Goal: Task Accomplishment & Management: Use online tool/utility

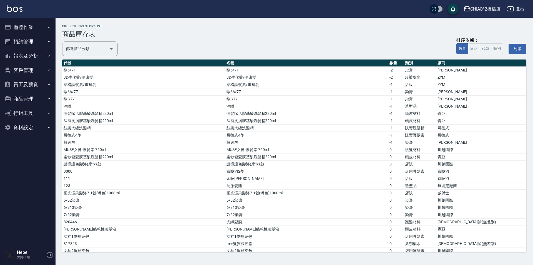
click at [37, 25] on button "櫃檯作業" at bounding box center [27, 27] width 51 height 14
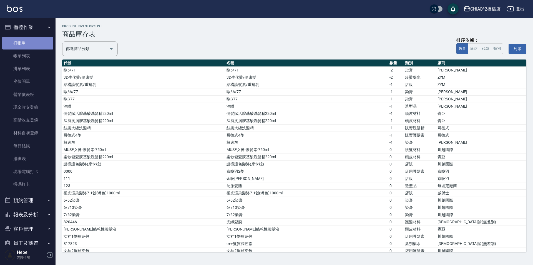
click at [30, 41] on link "打帳單" at bounding box center [27, 43] width 51 height 13
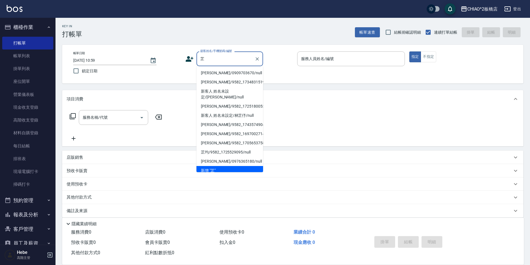
click at [227, 74] on li "[PERSON_NAME]/0909703670/null" at bounding box center [230, 72] width 67 height 9
type input "[PERSON_NAME]/0909703670/null"
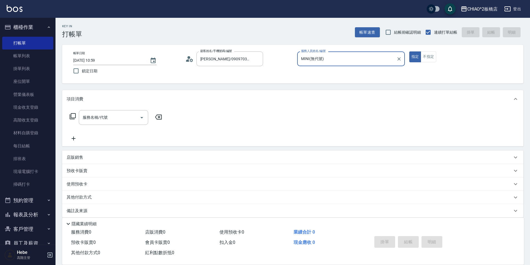
type input "MINI(無代號)"
click at [133, 116] on input "服務名稱/代號" at bounding box center [109, 117] width 56 height 10
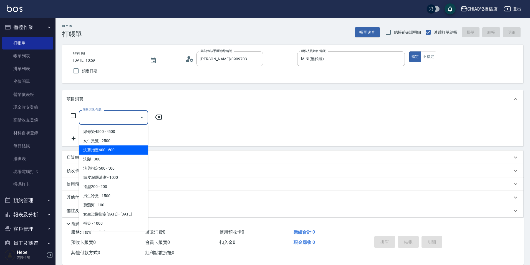
click at [122, 151] on span "洗剪指定600 - 600" at bounding box center [113, 149] width 69 height 9
type input "洗剪指定600(96678)"
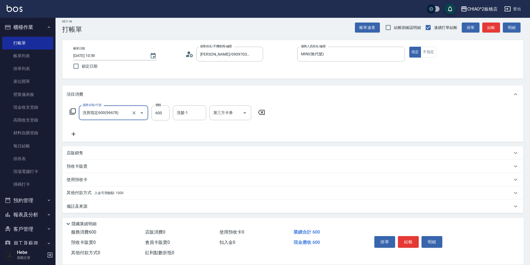
scroll to position [6, 0]
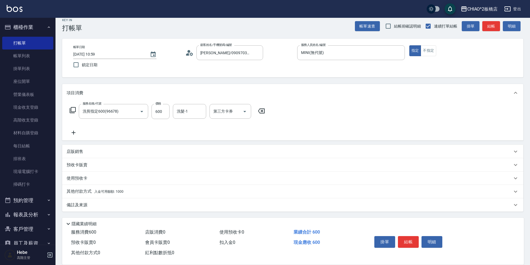
click at [111, 191] on span "入金可用餘額: 1000" at bounding box center [108, 191] width 29 height 4
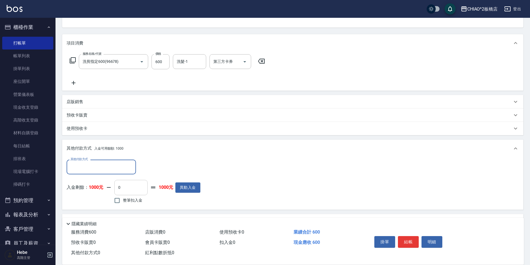
scroll to position [62, 0]
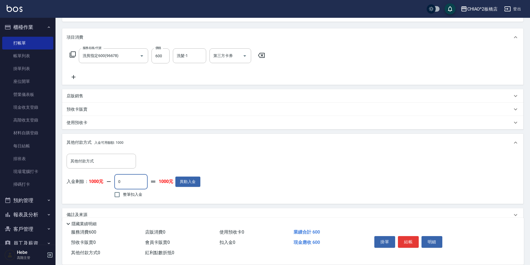
click at [126, 184] on input "0" at bounding box center [130, 181] width 33 height 15
click at [121, 182] on input "0" at bounding box center [130, 181] width 33 height 15
type input "600"
click at [413, 237] on button "結帳" at bounding box center [408, 242] width 21 height 12
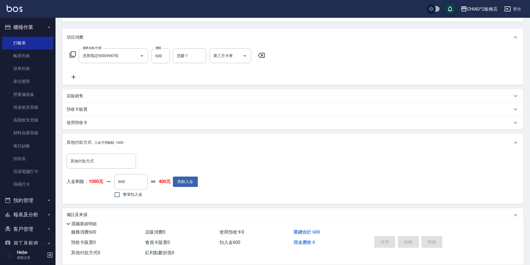
type input "[DATE] 11:00"
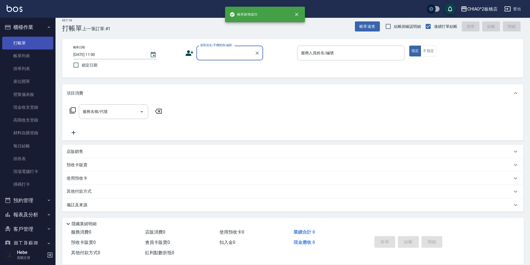
scroll to position [6, 0]
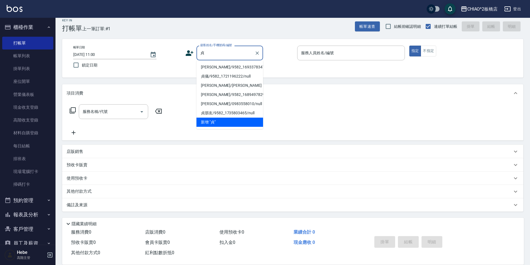
click at [217, 69] on li "[PERSON_NAME]/9582_1693378347/null" at bounding box center [230, 66] width 67 height 9
type input "[PERSON_NAME]/9582_1693378347/null"
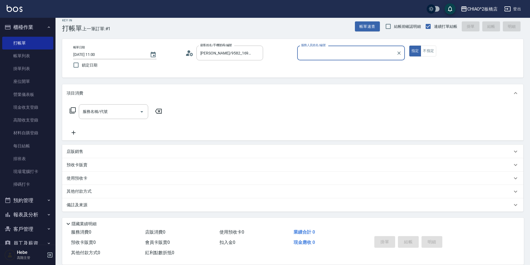
type input "MINI(無代號)"
click at [115, 112] on input "服務名稱/代號" at bounding box center [109, 112] width 56 height 10
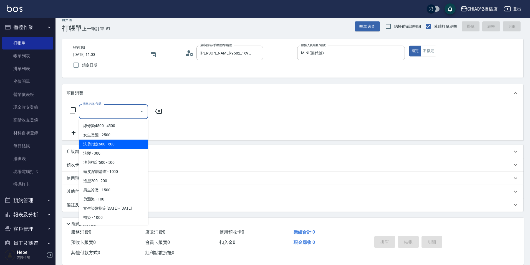
click at [122, 145] on span "洗剪指定600 - 600" at bounding box center [113, 143] width 69 height 9
type input "洗剪指定600(96678)"
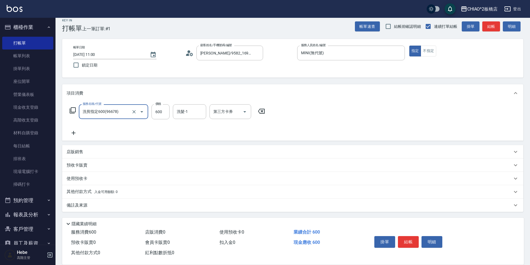
scroll to position [6, 0]
click at [106, 192] on span "入金可用餘額: 0" at bounding box center [106, 191] width 24 height 4
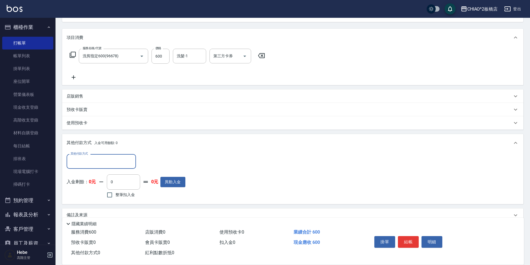
scroll to position [62, 0]
click at [109, 164] on input "其他付款方式" at bounding box center [101, 161] width 64 height 10
click at [115, 194] on span "轉帳" at bounding box center [101, 193] width 69 height 9
type input "轉帳"
type input "600"
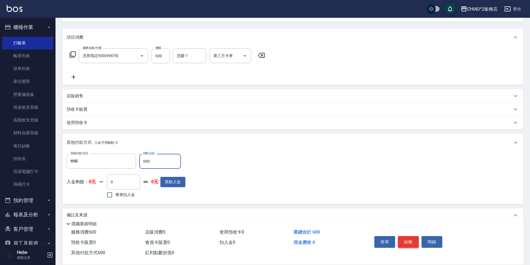
click at [412, 237] on button "結帳" at bounding box center [408, 242] width 21 height 12
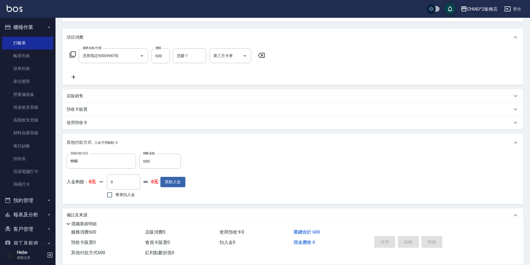
type input "[DATE] 11:01"
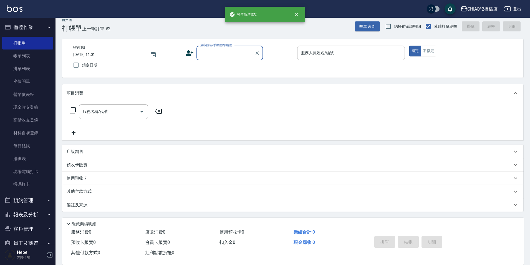
scroll to position [6, 0]
